Goal: Obtain resource: Obtain resource

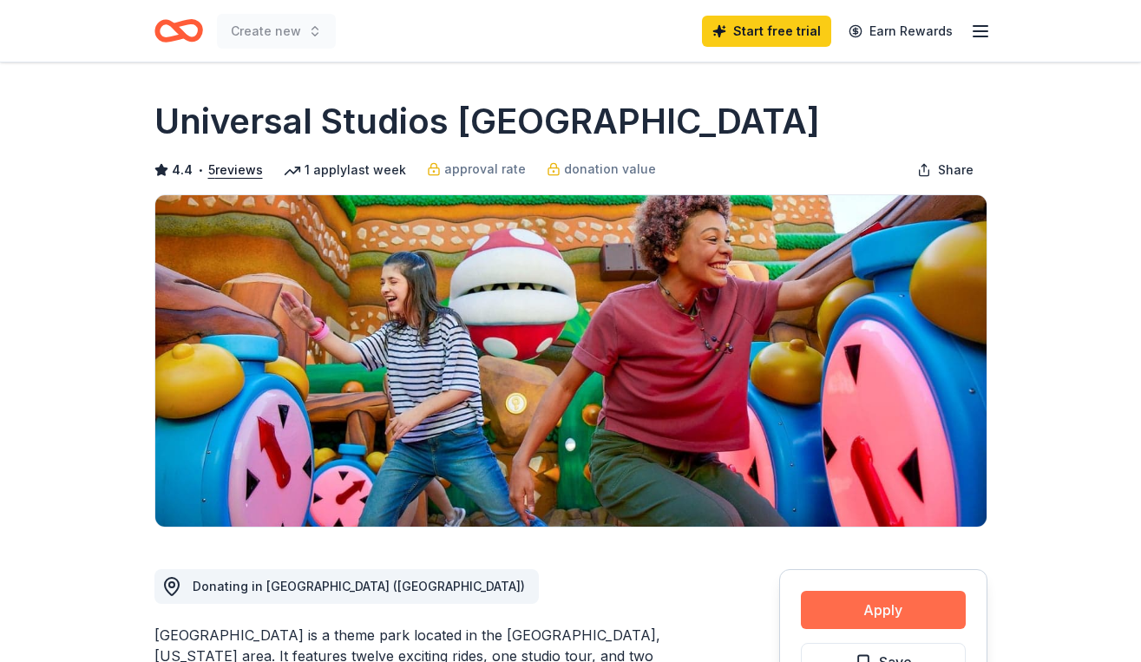
click at [831, 606] on button "Apply" at bounding box center [883, 610] width 165 height 38
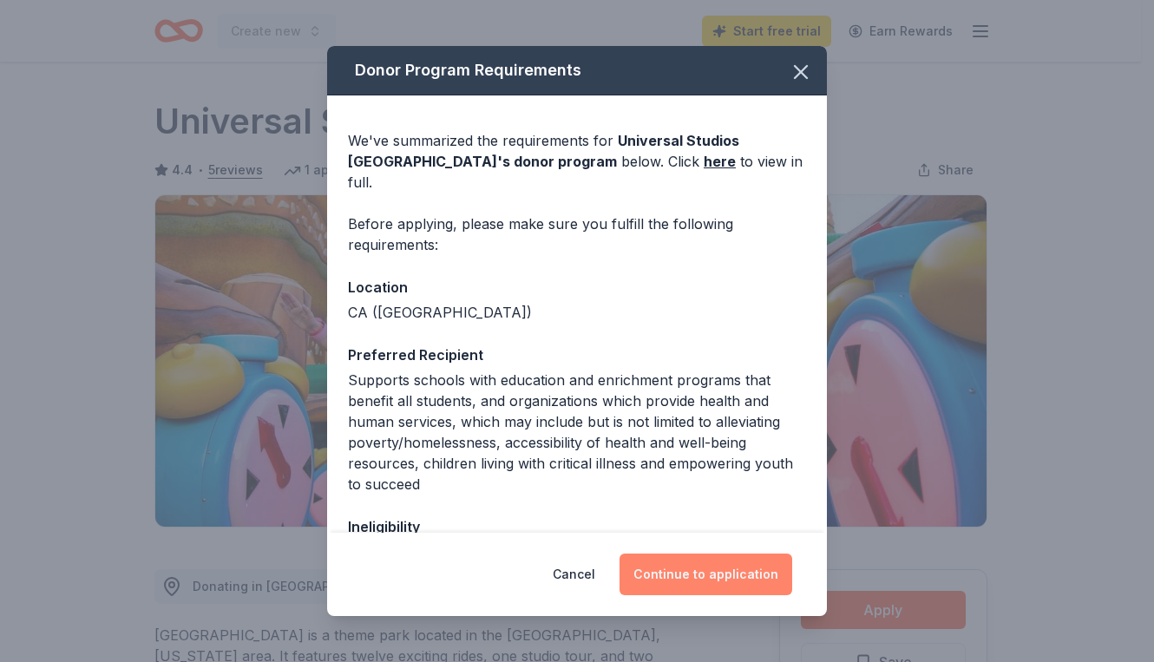
click at [680, 570] on button "Continue to application" at bounding box center [705, 574] width 173 height 42
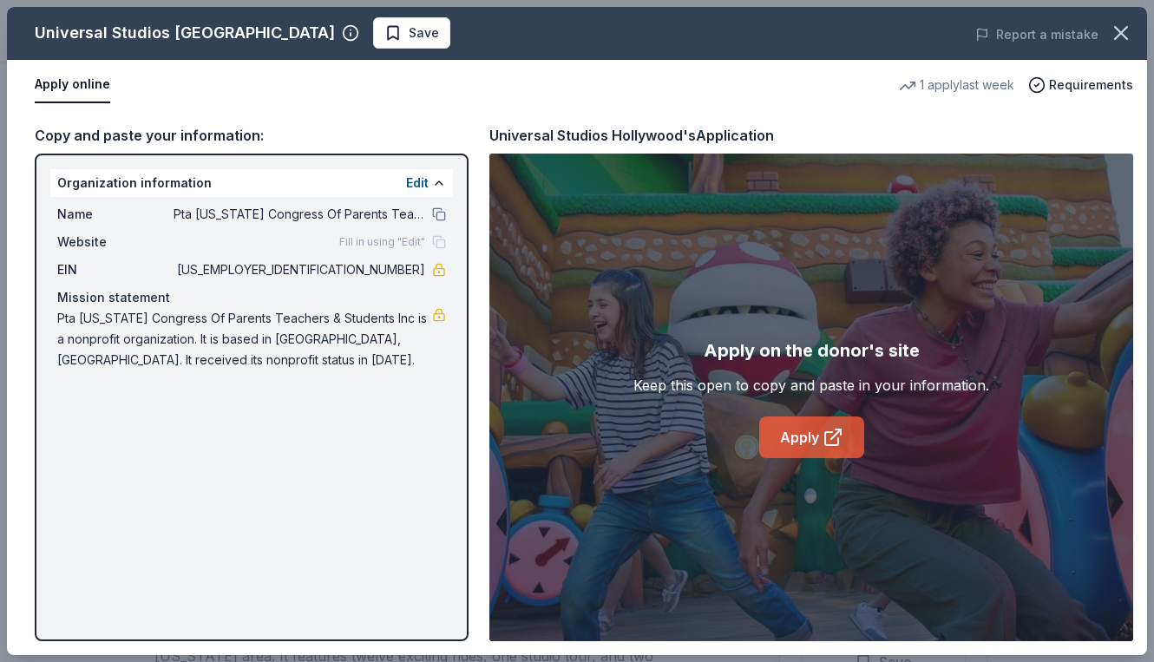
click at [805, 439] on link "Apply" at bounding box center [811, 437] width 105 height 42
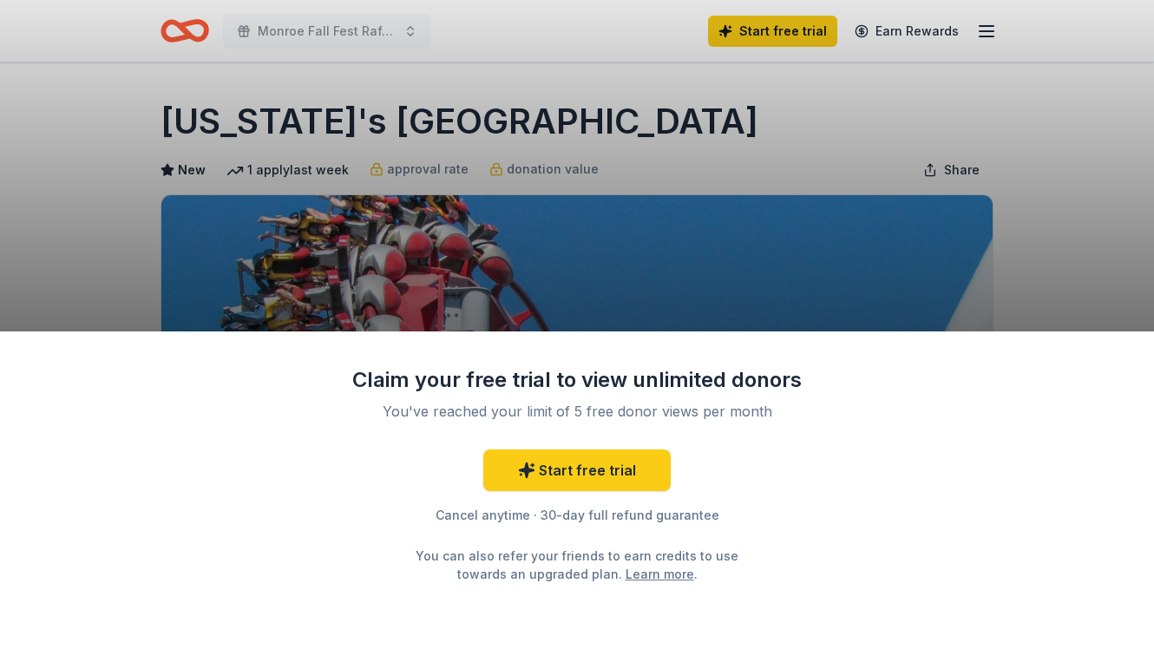
scroll to position [42, 0]
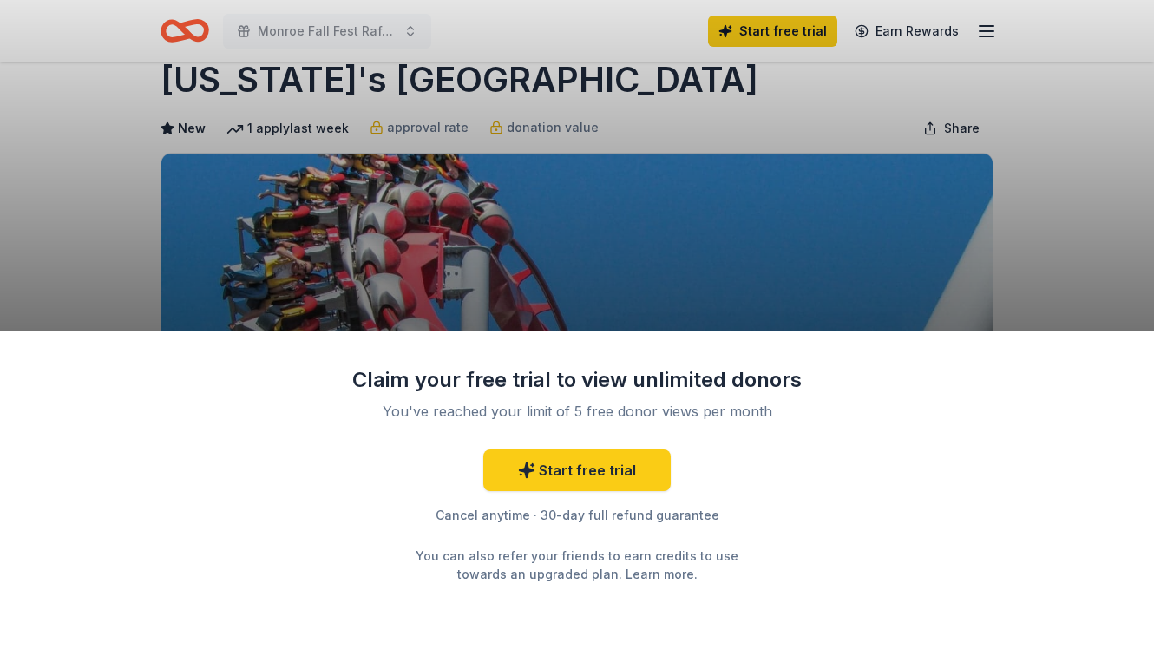
click at [1003, 246] on div "Claim your free trial to view unlimited donors You've reached your limit of 5 f…" at bounding box center [577, 331] width 1154 height 662
click at [583, 278] on div "Claim your free trial to view unlimited donors You've reached your limit of 5 f…" at bounding box center [577, 331] width 1154 height 662
